Goal: Transaction & Acquisition: Purchase product/service

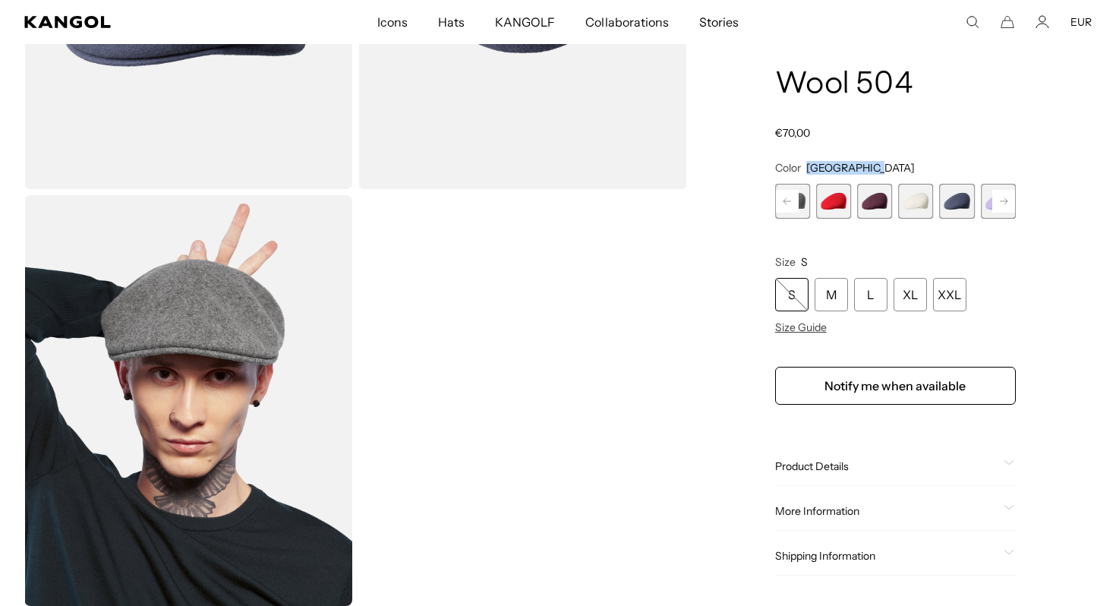
scroll to position [314, 0]
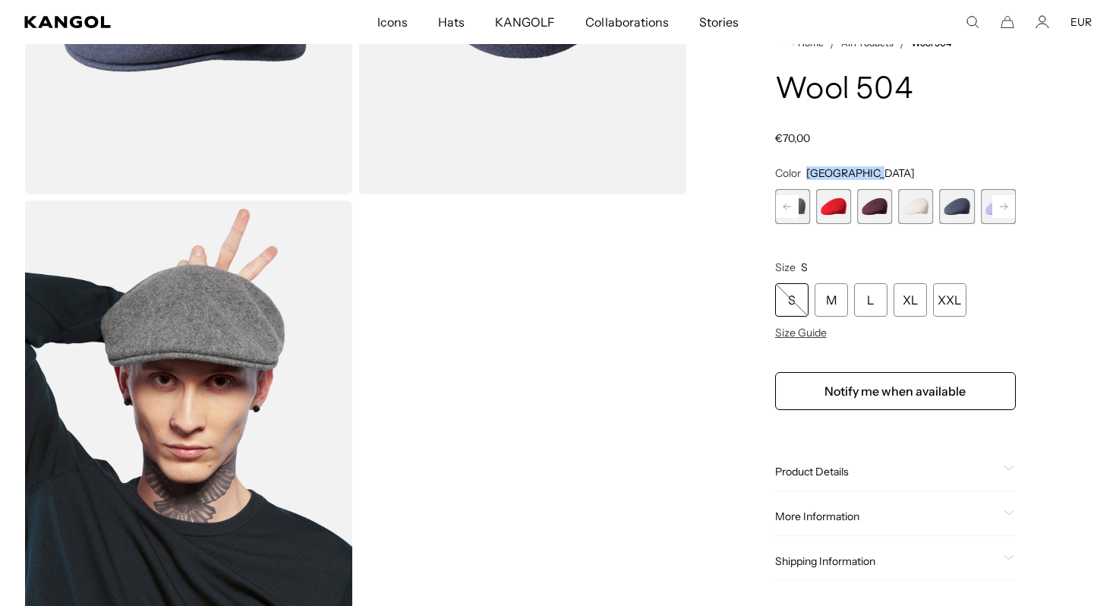
click at [883, 219] on span "17 of 21" at bounding box center [874, 206] width 35 height 35
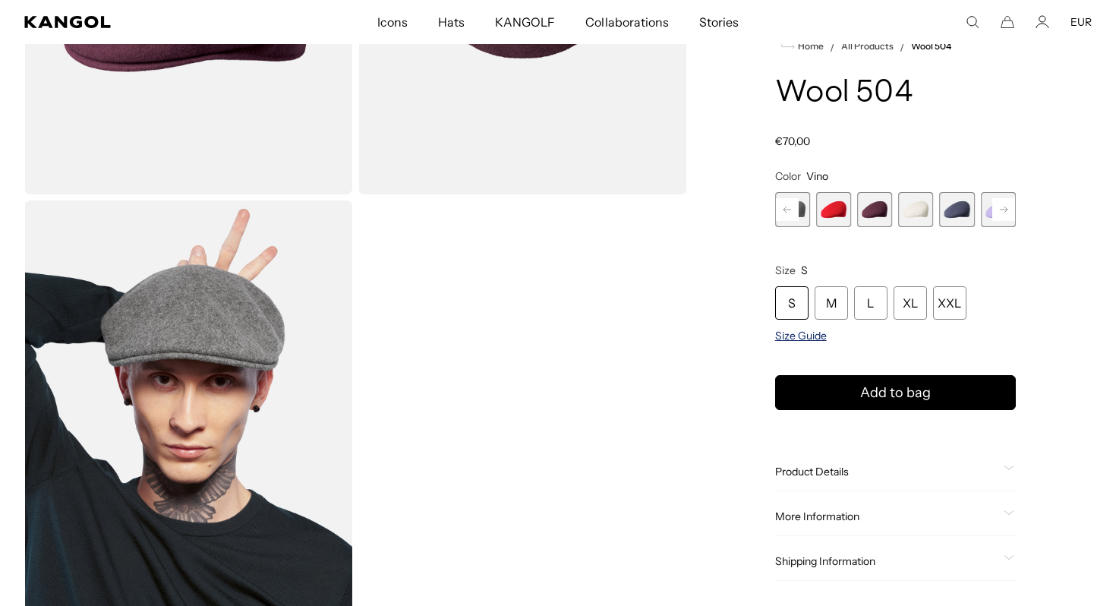
click at [793, 336] on span "Size Guide" at bounding box center [801, 336] width 52 height 14
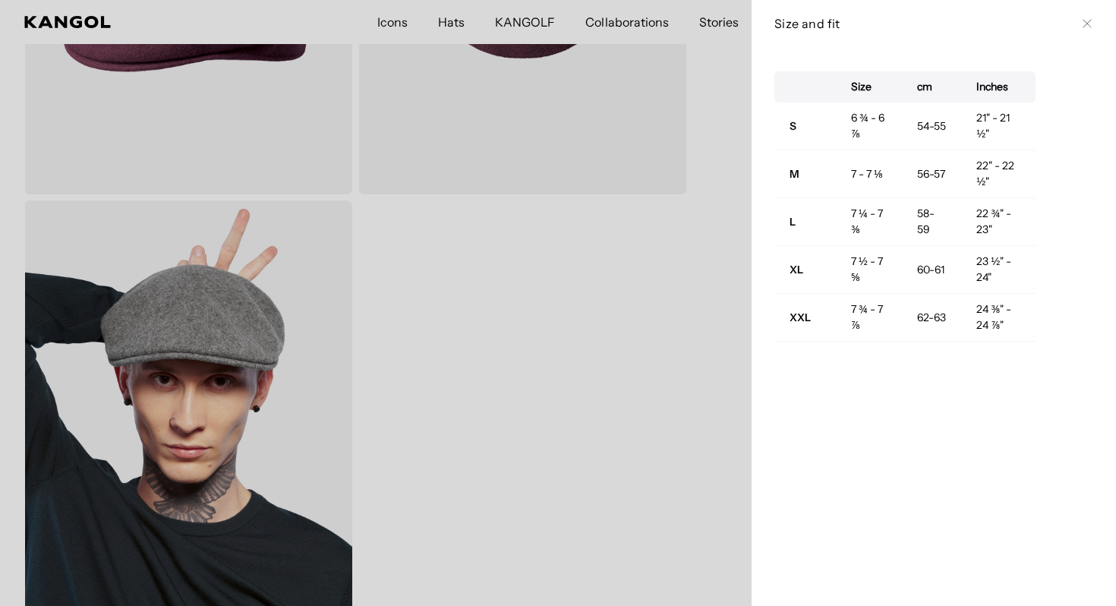
click at [762, 271] on div "Size cm Inches S 6 ¾ - 6 ⅞ 54-55 21" - 21 ½" M 7 - 7 ⅛ 56-57 22" - 22 ½" L 7 ¼ …" at bounding box center [934, 326] width 365 height 559
click at [1085, 25] on icon at bounding box center [1087, 24] width 8 height 8
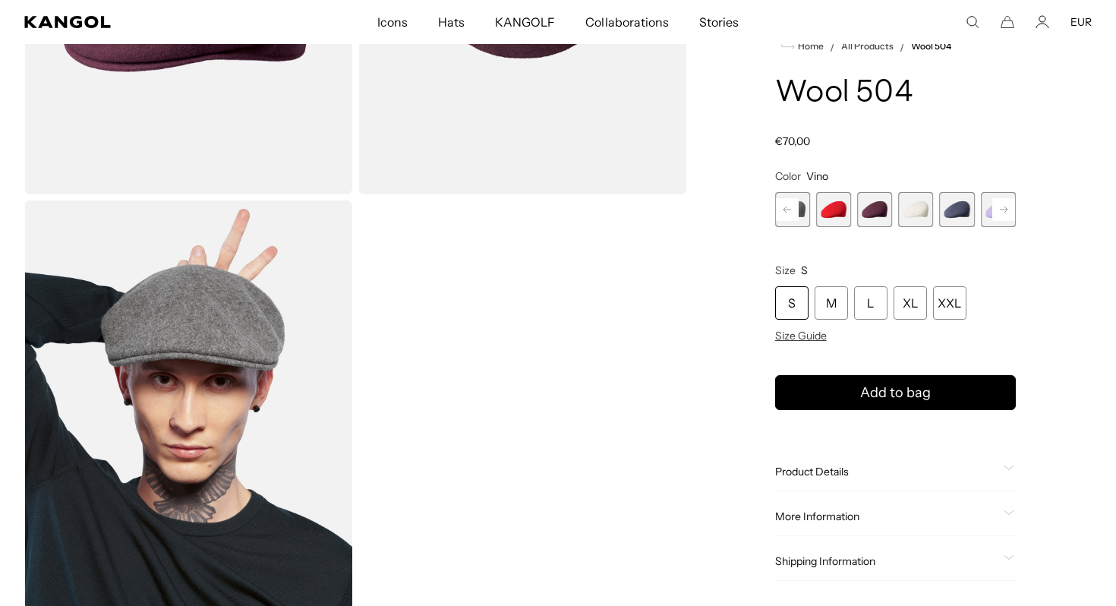
click at [1001, 214] on rect at bounding box center [1004, 209] width 23 height 23
click at [1001, 214] on span "21 of 21" at bounding box center [998, 209] width 35 height 35
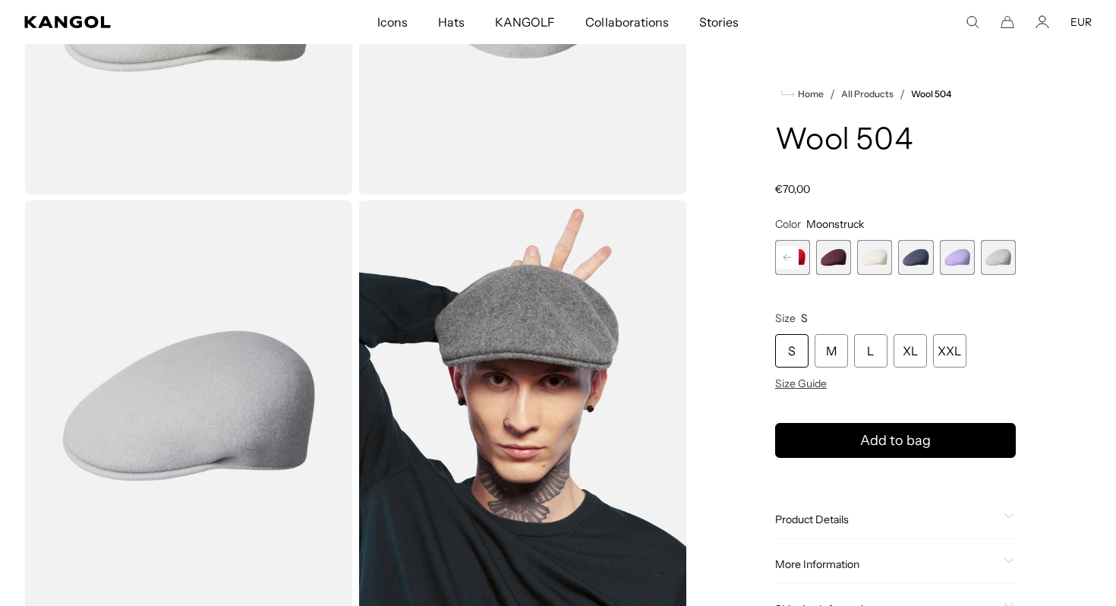
click at [1002, 206] on product-info "Home / All Products / Wool 504 Wool 504 Regular price €70,00 Regular price Sale…" at bounding box center [895, 357] width 241 height 544
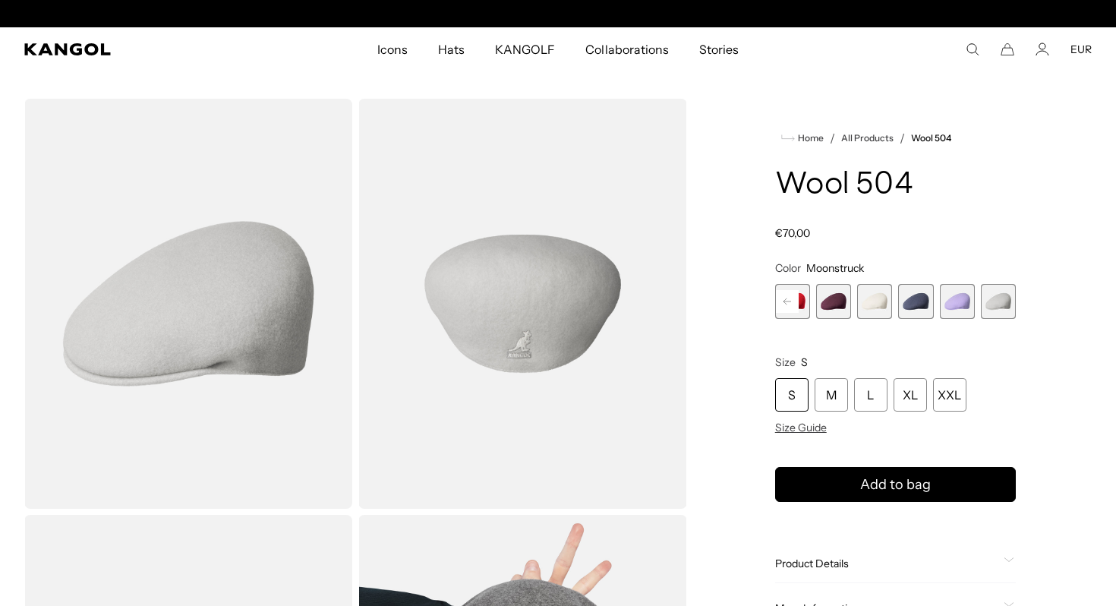
scroll to position [0, 313]
click at [875, 308] on span "18 of 21" at bounding box center [874, 301] width 35 height 35
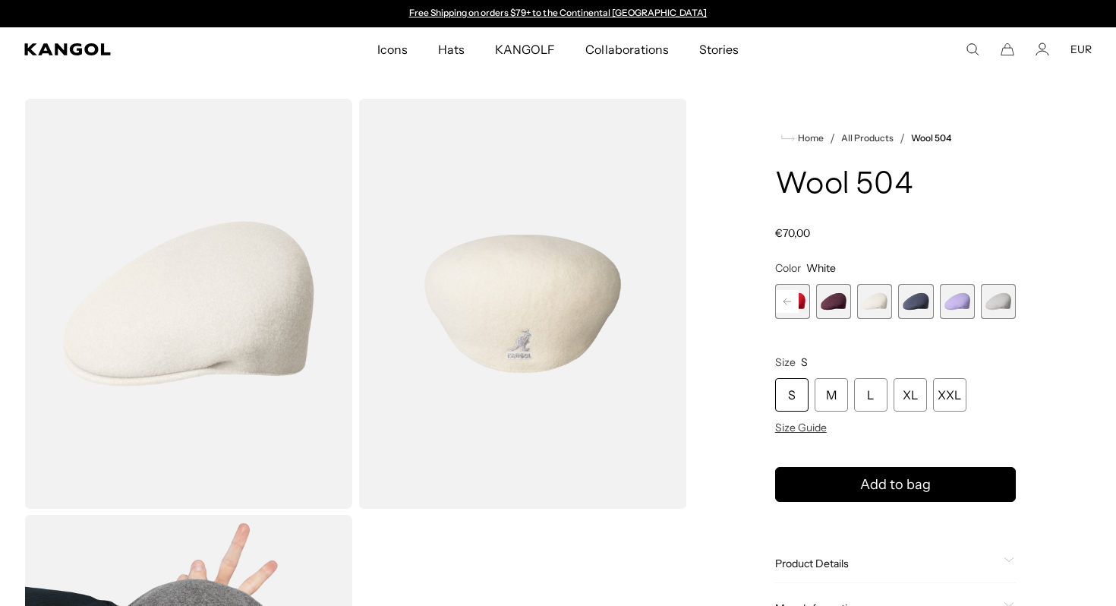
click at [842, 302] on span "17 of 21" at bounding box center [833, 301] width 35 height 35
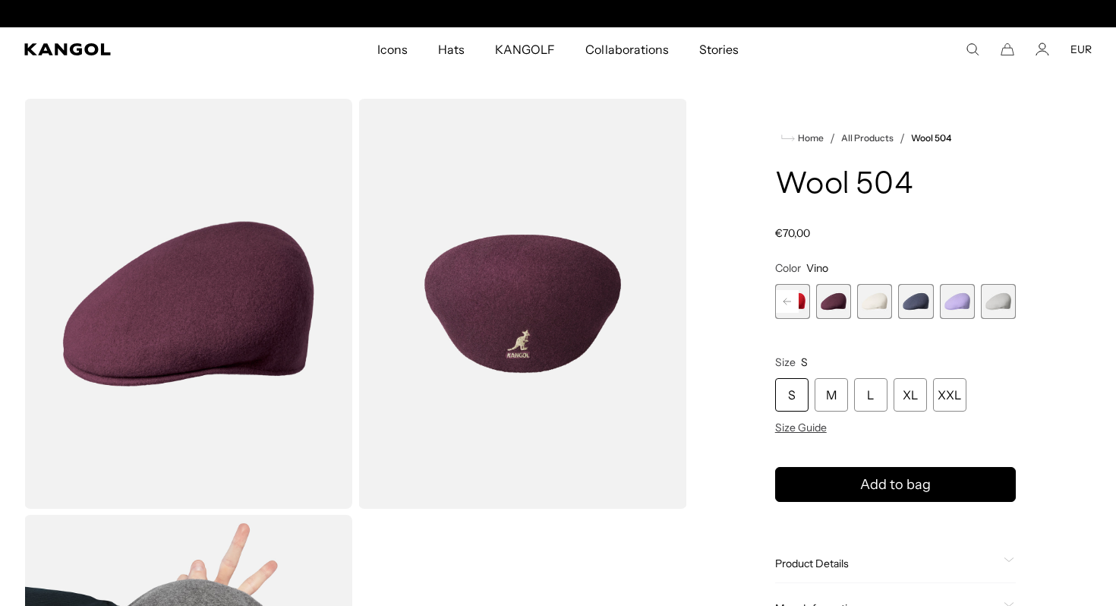
scroll to position [0, 313]
click at [781, 303] on rect at bounding box center [787, 301] width 23 height 23
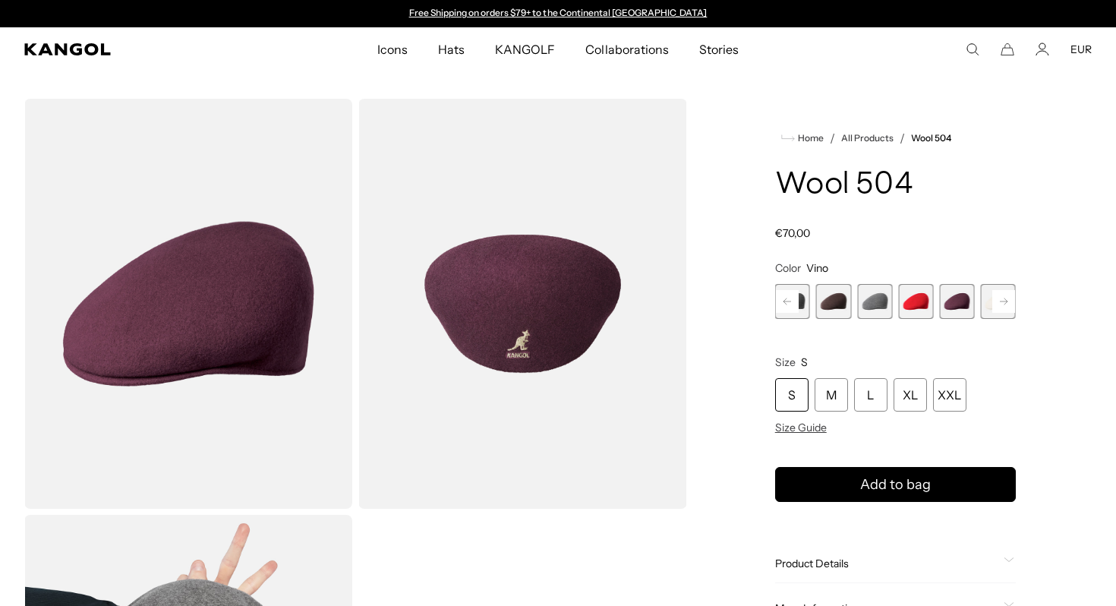
click at [781, 303] on rect at bounding box center [787, 301] width 23 height 23
click at [877, 302] on span "14 of 21" at bounding box center [874, 301] width 35 height 35
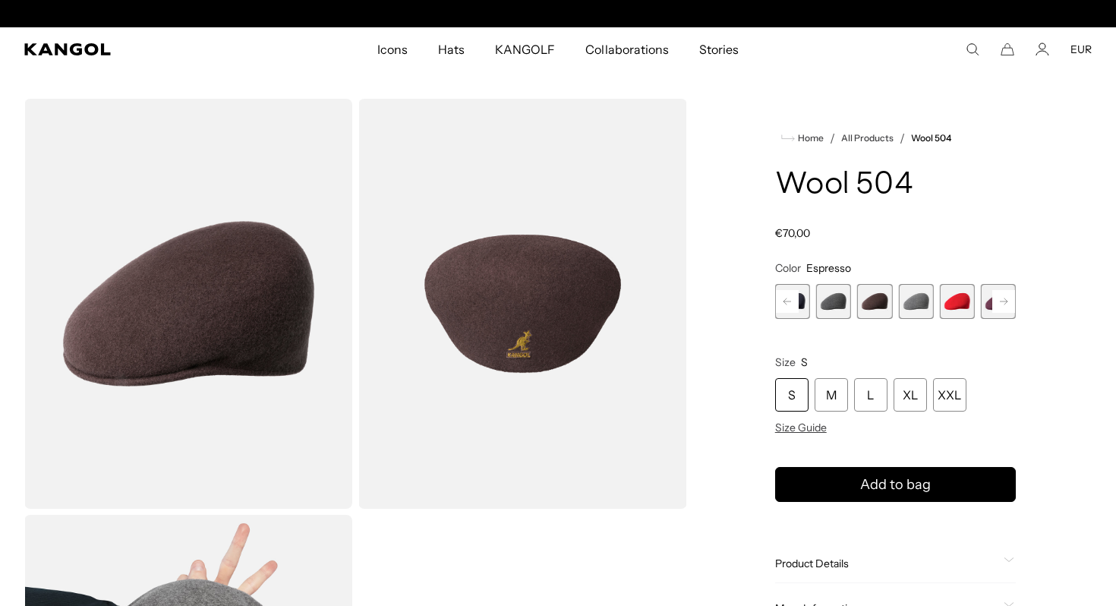
scroll to position [0, 313]
click at [908, 302] on span "15 of 21" at bounding box center [915, 301] width 35 height 35
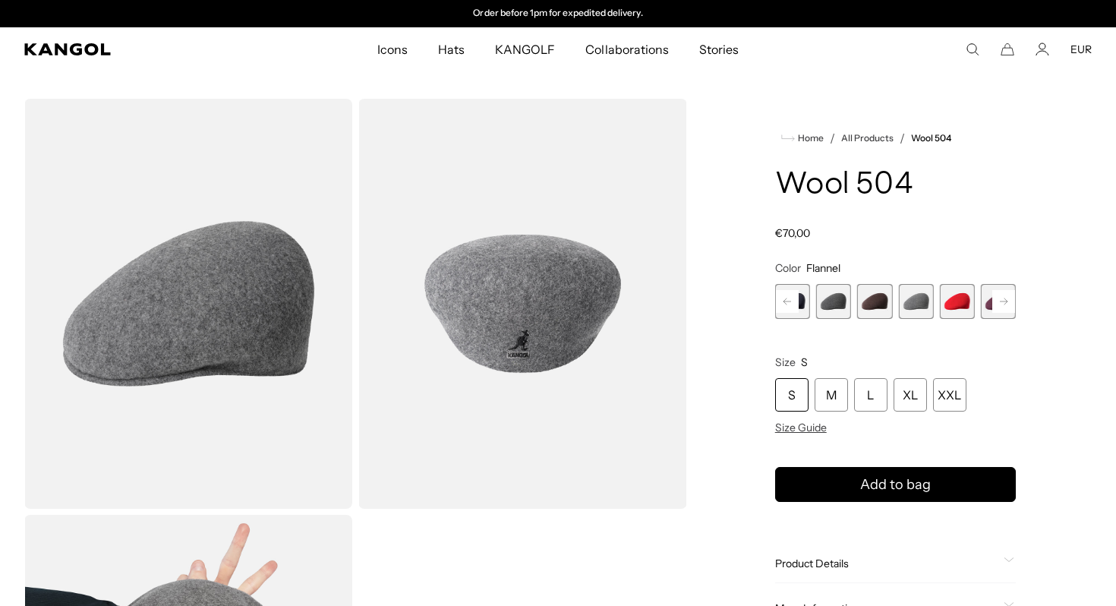
click at [791, 311] on rect at bounding box center [787, 301] width 23 height 23
click at [869, 289] on span "13 of 21" at bounding box center [874, 301] width 35 height 35
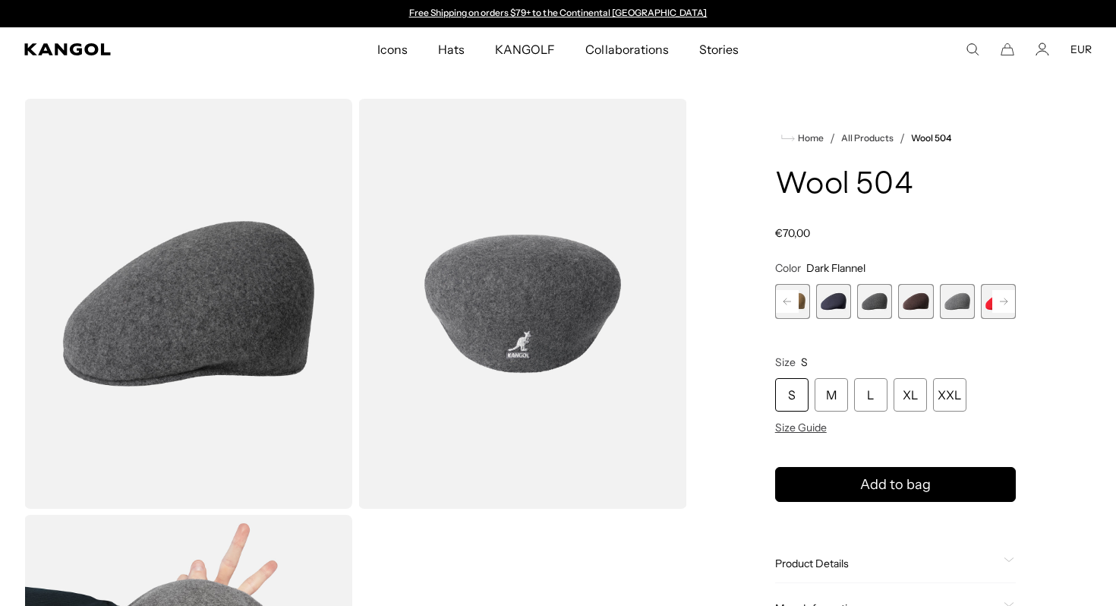
click at [998, 300] on rect at bounding box center [1004, 301] width 23 height 23
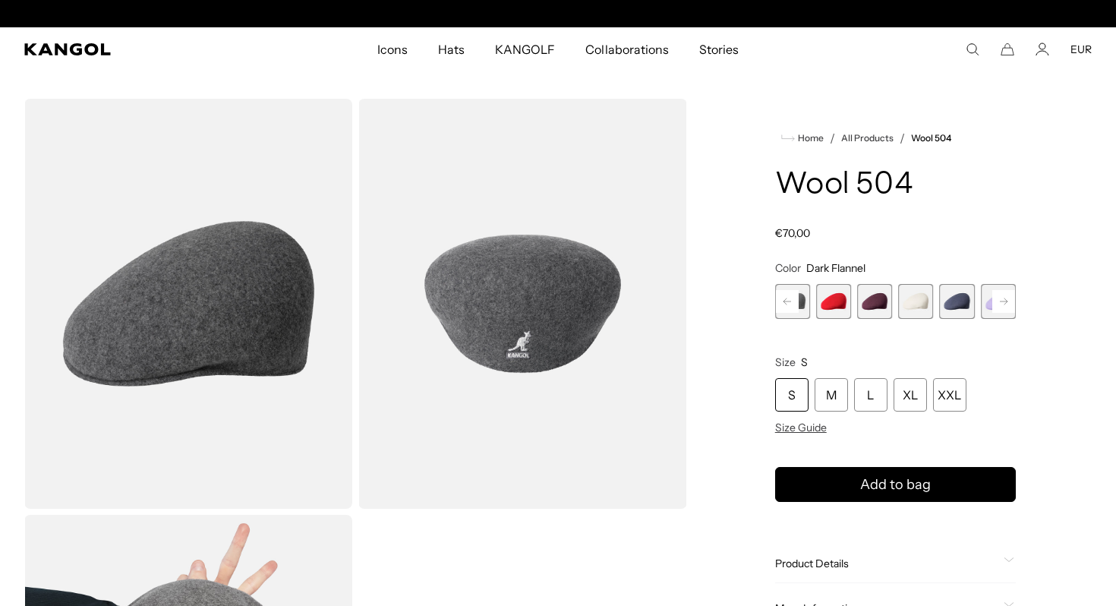
scroll to position [0, 313]
click at [999, 299] on rect at bounding box center [1004, 301] width 23 height 23
click at [999, 299] on div "Previous Next Coral Flame Variant sold out or unavailable Deep Emerald Variant …" at bounding box center [895, 301] width 241 height 35
click at [999, 299] on span "21 of 21" at bounding box center [998, 301] width 35 height 35
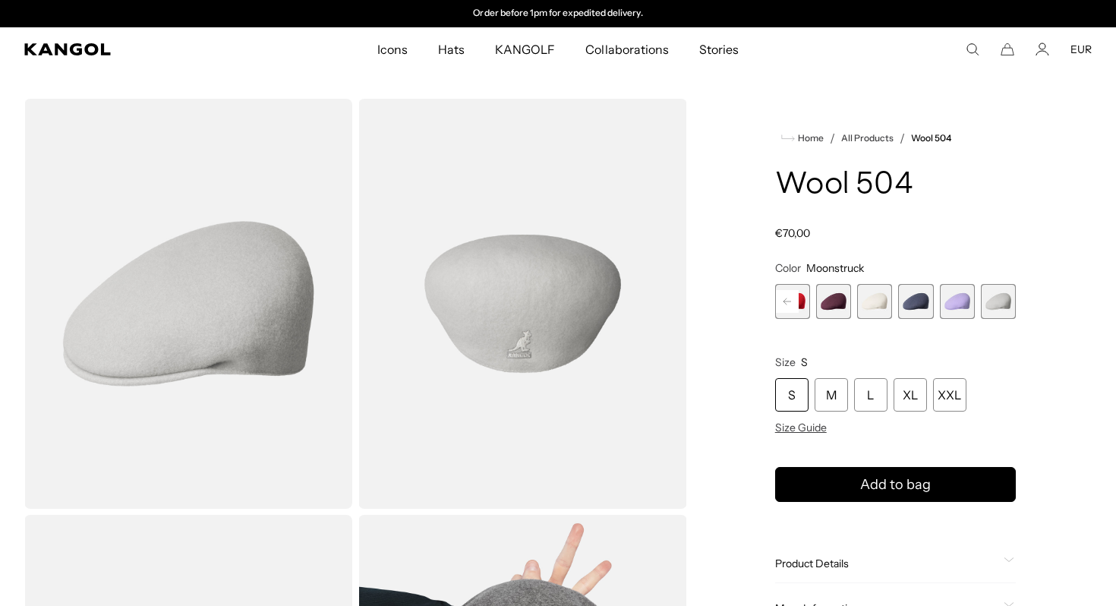
click at [998, 299] on span "21 of 21" at bounding box center [998, 301] width 35 height 35
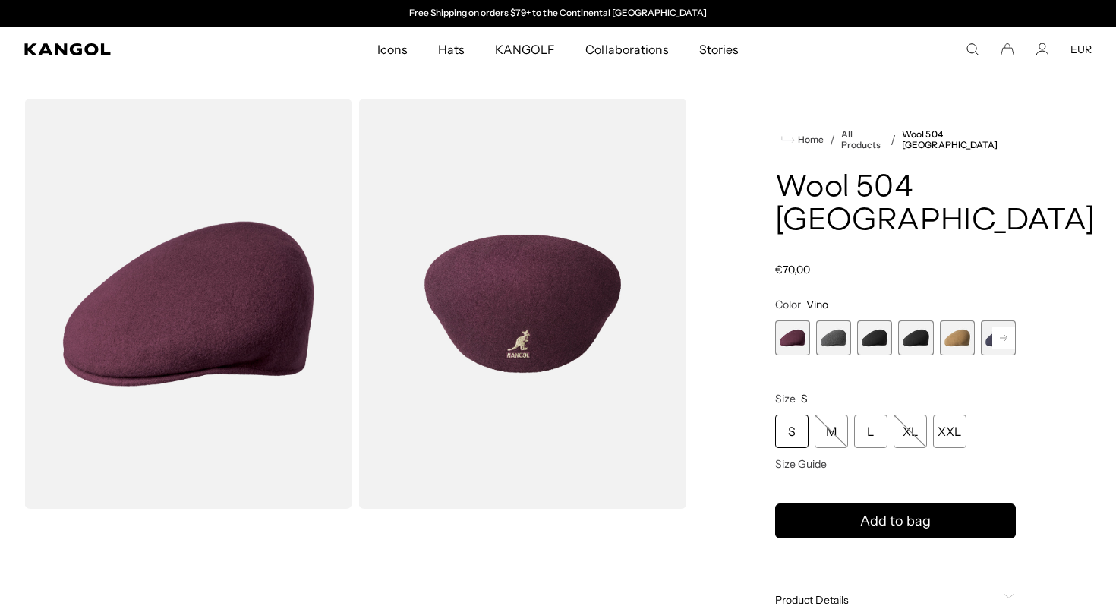
scroll to position [0, 313]
